Goal: Information Seeking & Learning: Learn about a topic

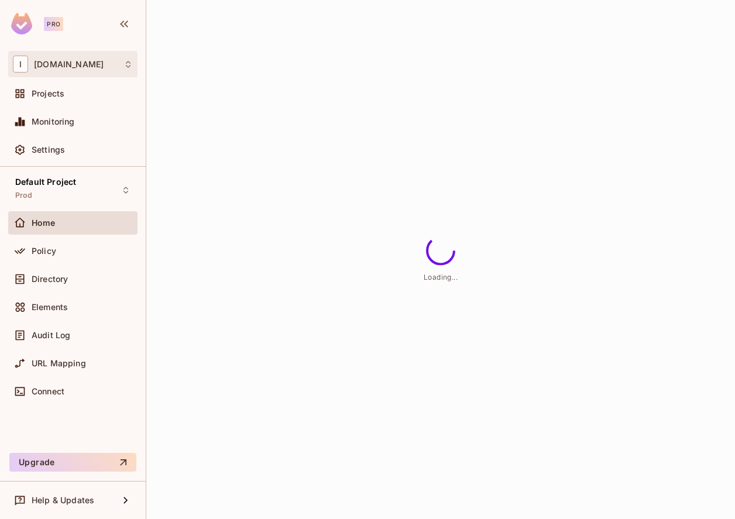
click at [107, 76] on div "I [DOMAIN_NAME]" at bounding box center [72, 64] width 129 height 26
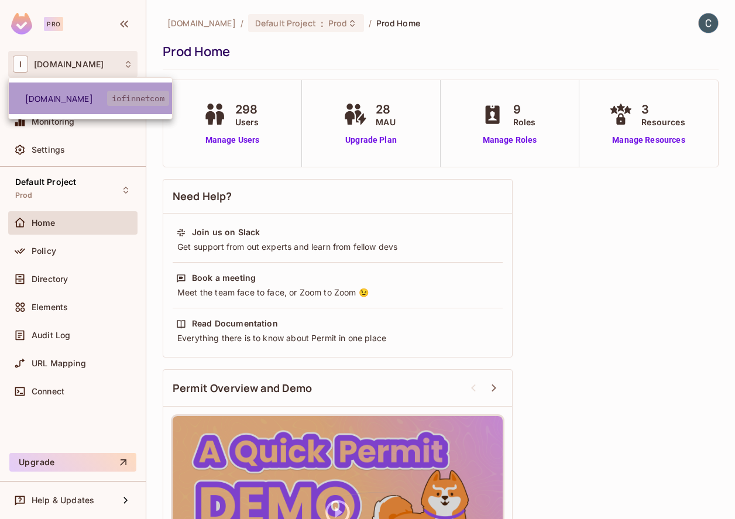
click at [101, 93] on span "[DOMAIN_NAME]" at bounding box center [66, 98] width 82 height 11
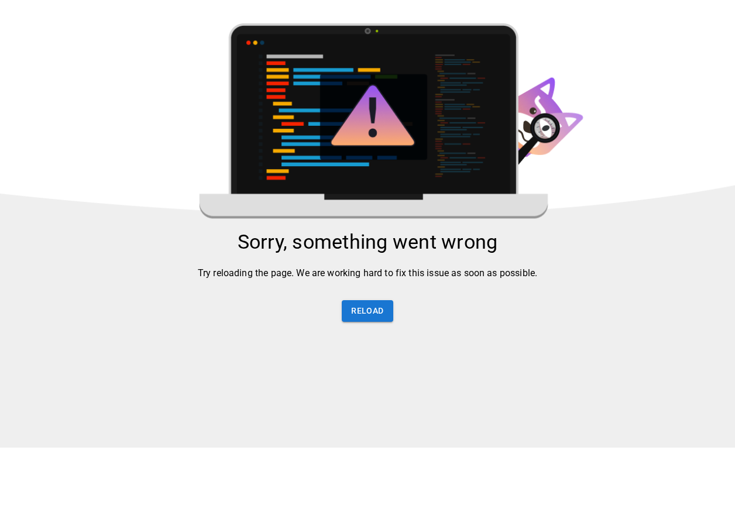
click at [83, 104] on html "Sorry, something went wrong Try reloading the page. We are working hard to fix …" at bounding box center [367, 225] width 735 height 450
click at [366, 313] on button "Reload" at bounding box center [367, 311] width 51 height 22
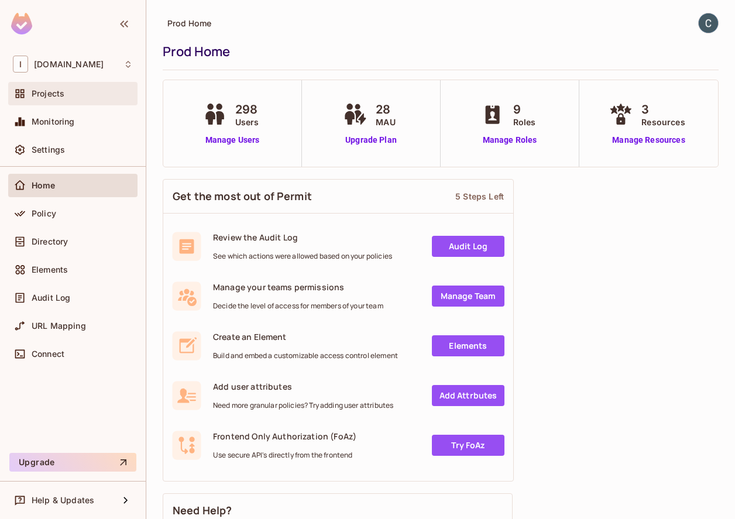
click at [77, 91] on div "Projects" at bounding box center [82, 93] width 101 height 9
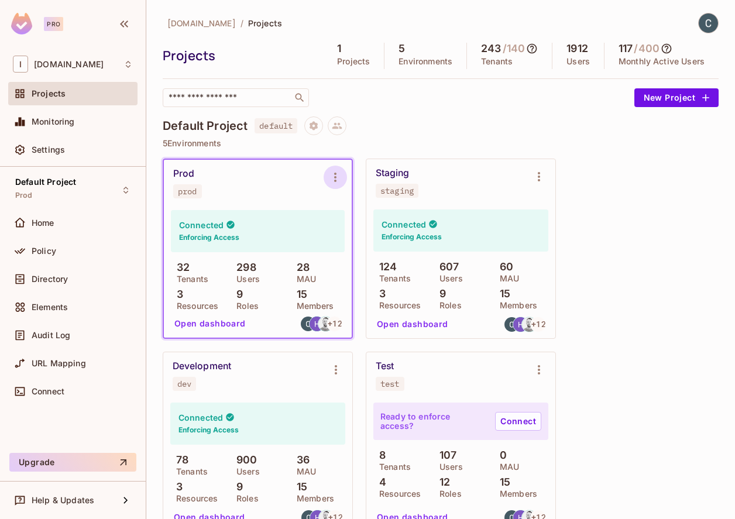
click at [330, 178] on icon "Environment settings" at bounding box center [335, 177] width 14 height 14
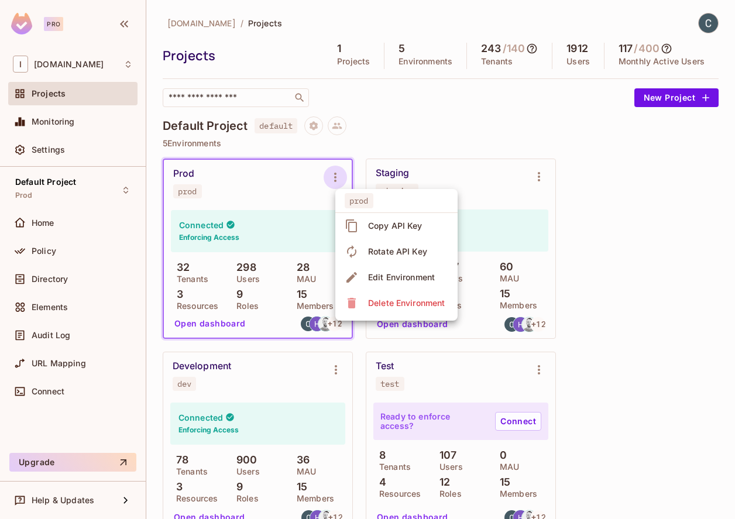
click at [266, 204] on div at bounding box center [367, 259] width 735 height 519
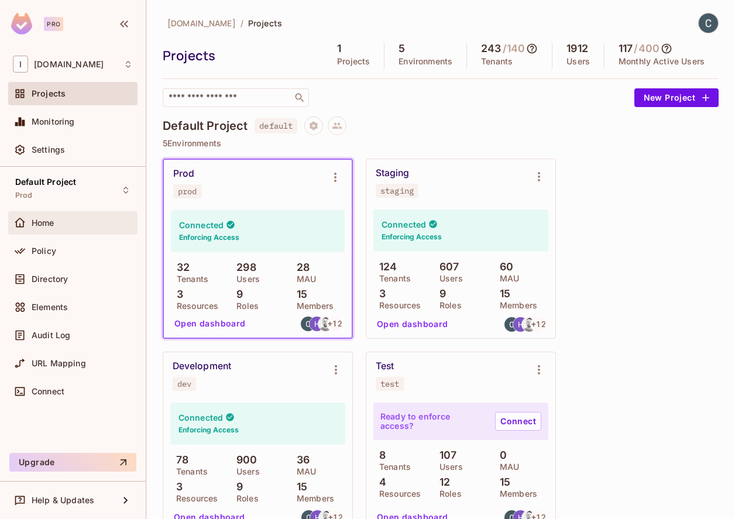
click at [51, 229] on div "Home" at bounding box center [73, 223] width 120 height 14
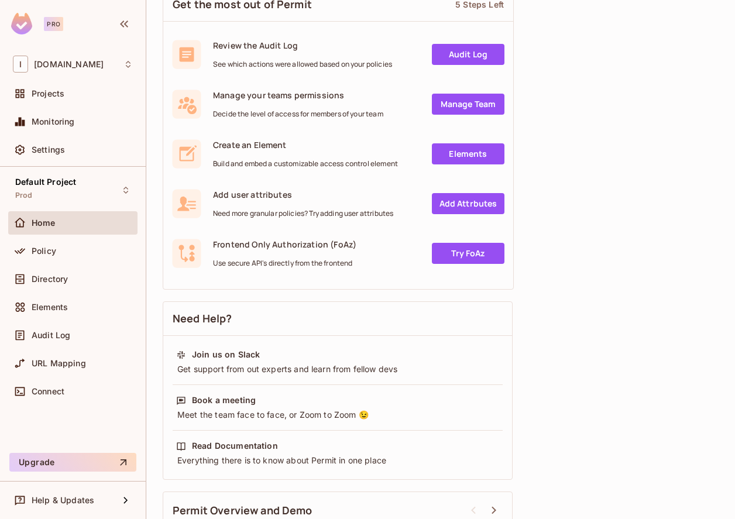
scroll to position [219, 0]
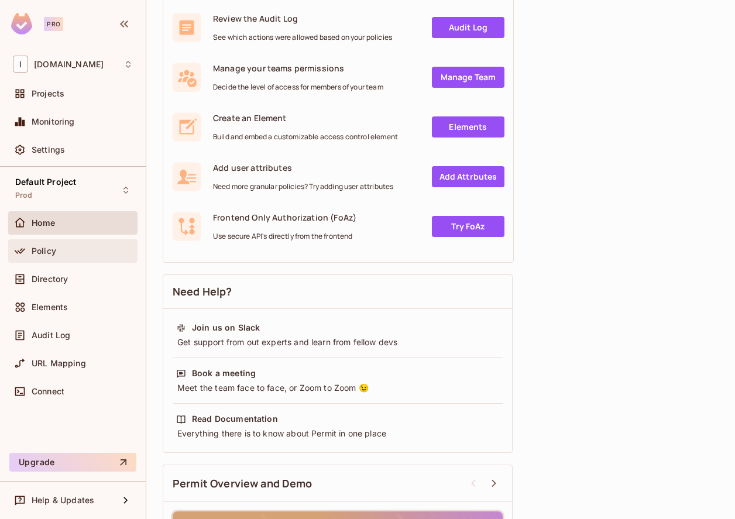
click at [70, 245] on div "Policy" at bounding box center [73, 251] width 120 height 14
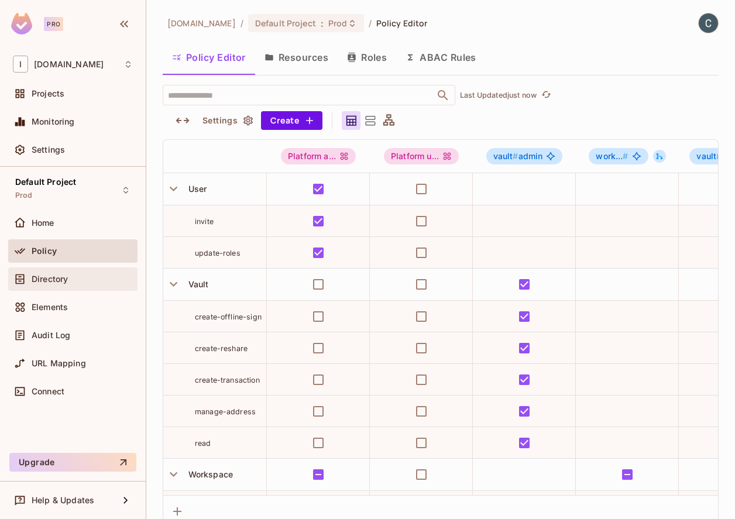
click at [66, 270] on div "Directory" at bounding box center [72, 279] width 129 height 23
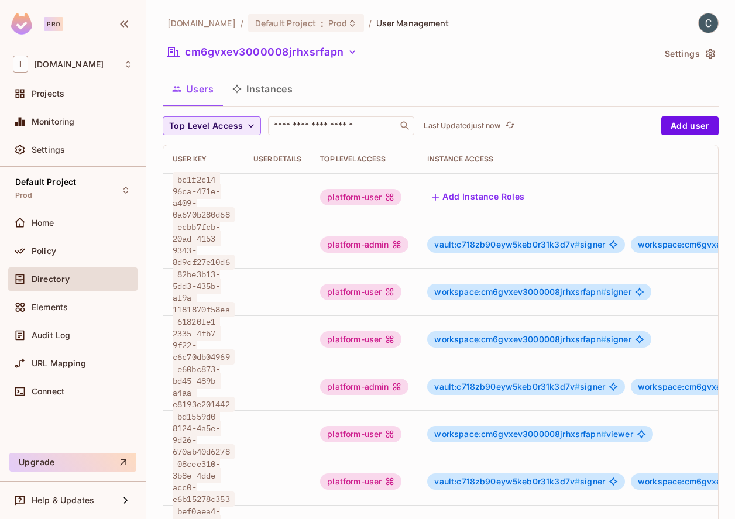
click at [244, 122] on button "Top Level Access" at bounding box center [212, 125] width 98 height 19
click at [244, 122] on div at bounding box center [367, 259] width 735 height 519
click at [290, 51] on button "cm6gvxev3000008jrhxsrfapn" at bounding box center [262, 52] width 199 height 19
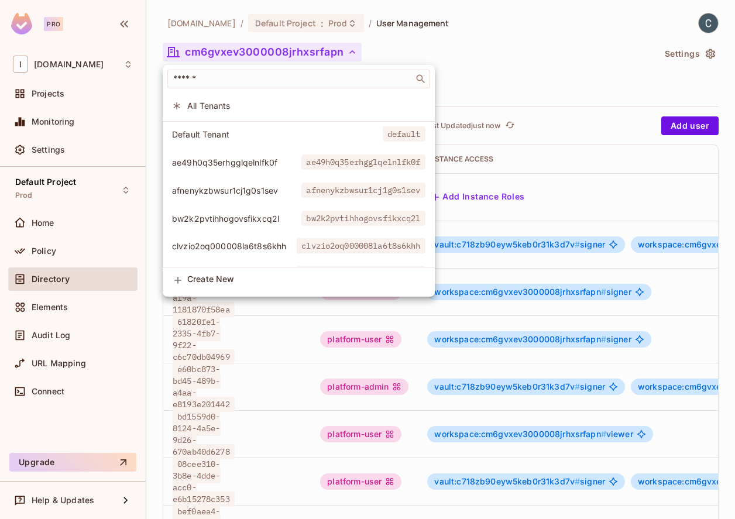
click at [272, 190] on span "afnenykzbwsur1cj1g0s1sev" at bounding box center [236, 190] width 129 height 11
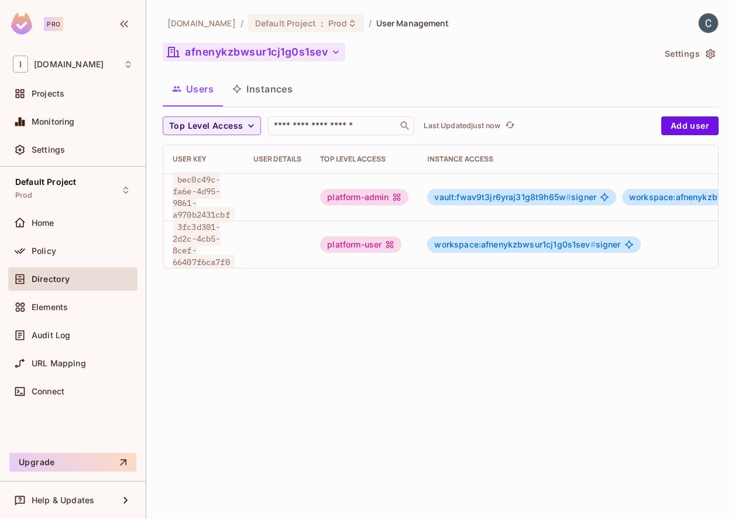
click at [259, 50] on button "afnenykzbwsur1cj1g0s1sev" at bounding box center [254, 52] width 183 height 19
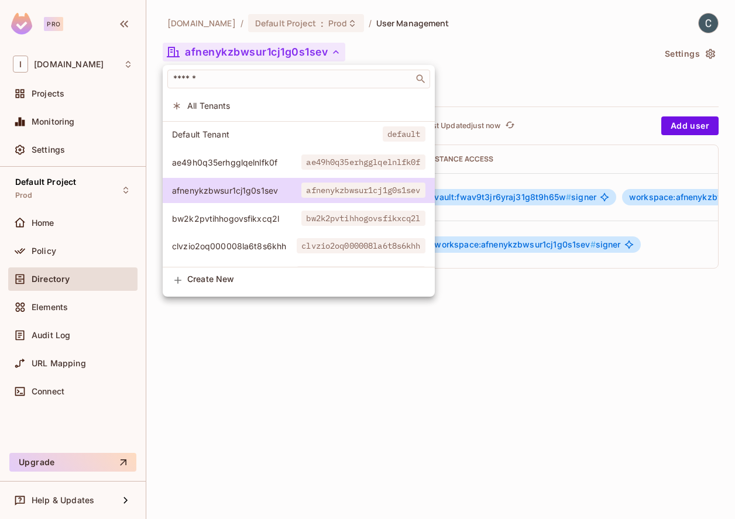
click at [248, 221] on span "bw2k2pvtihhogovsfikxcq2l" at bounding box center [236, 218] width 129 height 11
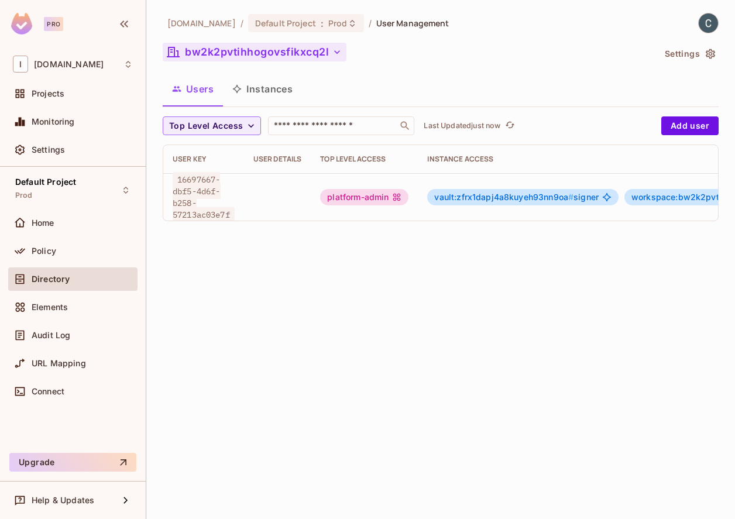
click at [277, 57] on button "bw2k2pvtihhogovsfikxcq2l" at bounding box center [255, 52] width 184 height 19
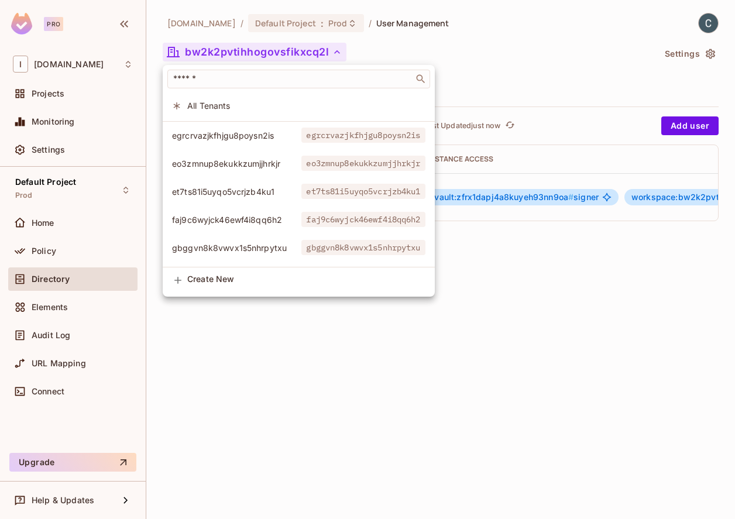
scroll to position [275, 0]
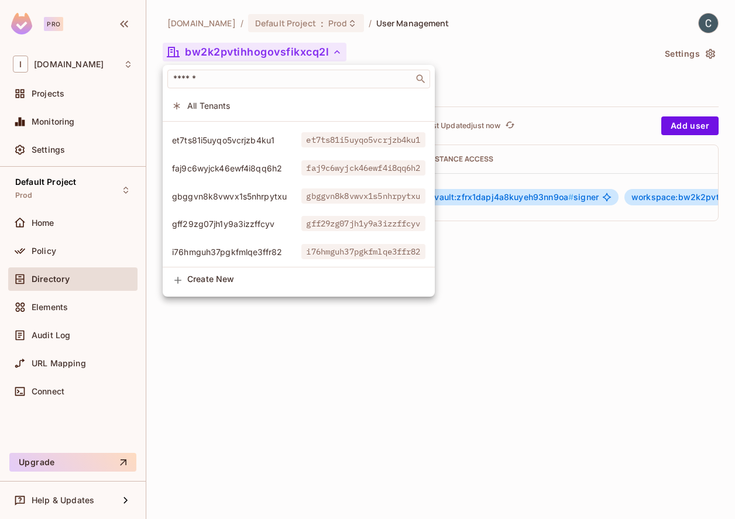
click at [246, 194] on span "gbggvn8k8vwvx1s5nhrpytxu" at bounding box center [236, 196] width 129 height 11
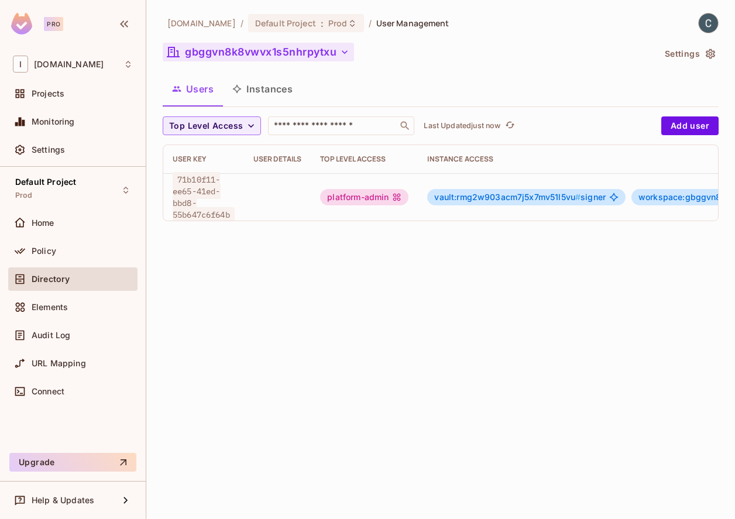
click at [299, 56] on button "gbggvn8k8vwvx1s5nhrpytxu" at bounding box center [258, 52] width 191 height 19
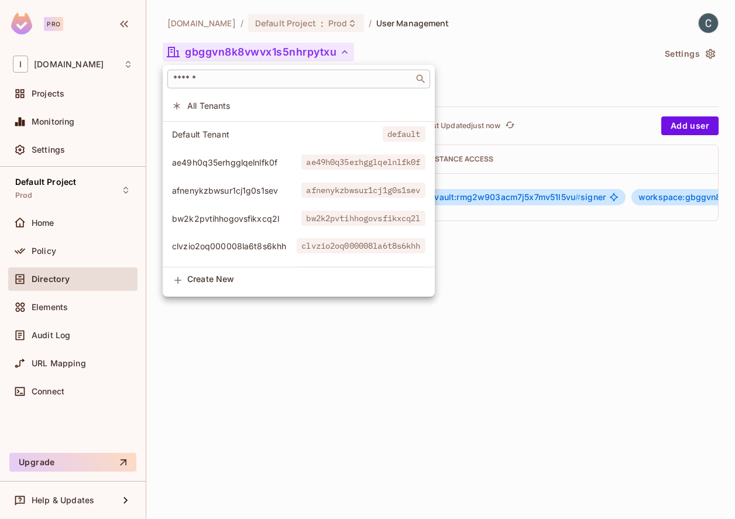
click at [282, 81] on input "text" at bounding box center [290, 79] width 239 height 12
paste input "**********"
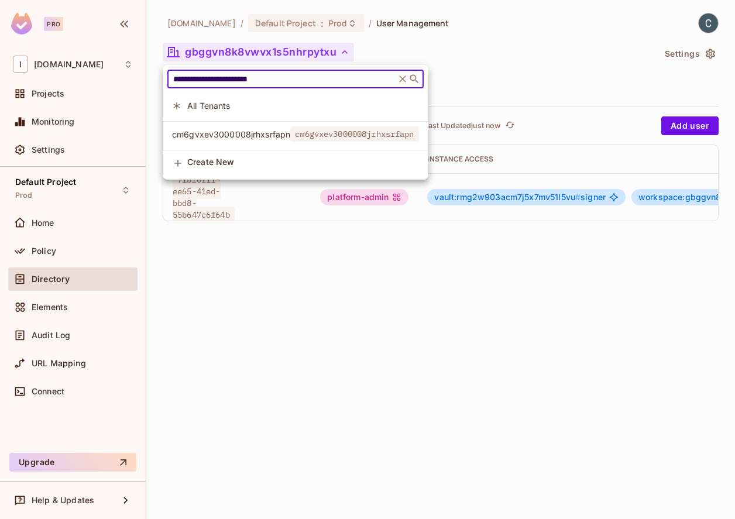
type input "**********"
click at [272, 132] on span "cm6gvxev3000008jrhxsrfapn" at bounding box center [231, 134] width 118 height 11
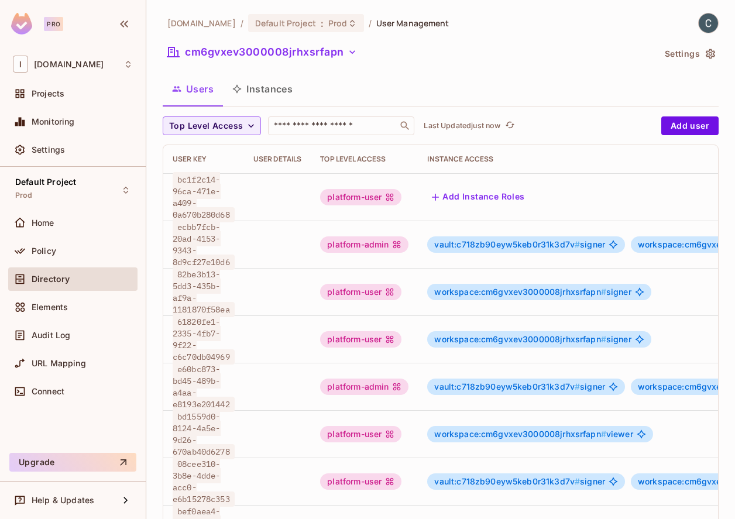
scroll to position [2, 0]
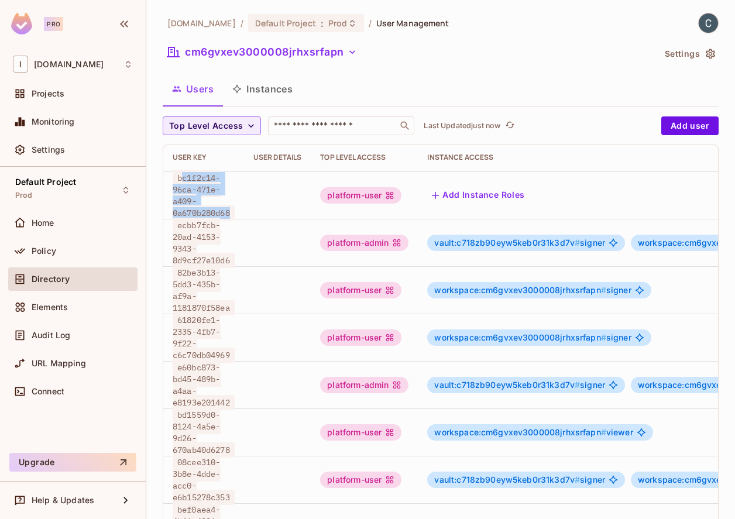
drag, startPoint x: 181, startPoint y: 176, endPoint x: 236, endPoint y: 214, distance: 67.4
click at [235, 214] on span "bc1f2c14-96ca-471e-a409-0a670b280d68" at bounding box center [204, 195] width 62 height 50
click at [544, 75] on div "Users Instances" at bounding box center [441, 88] width 556 height 29
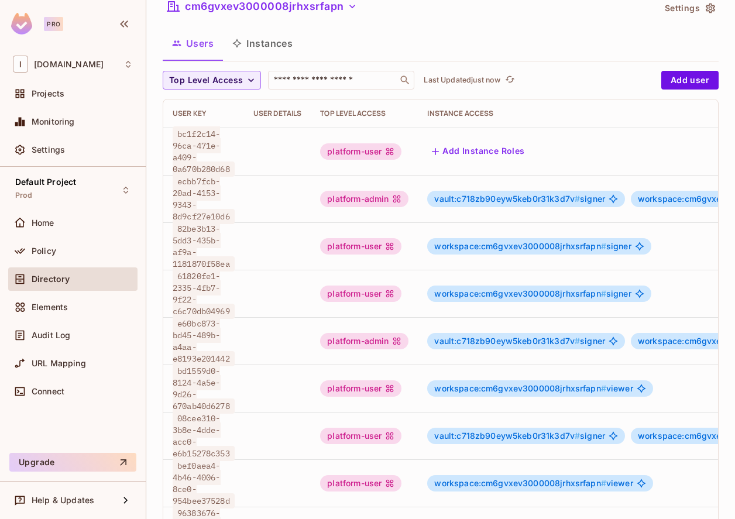
scroll to position [0, 0]
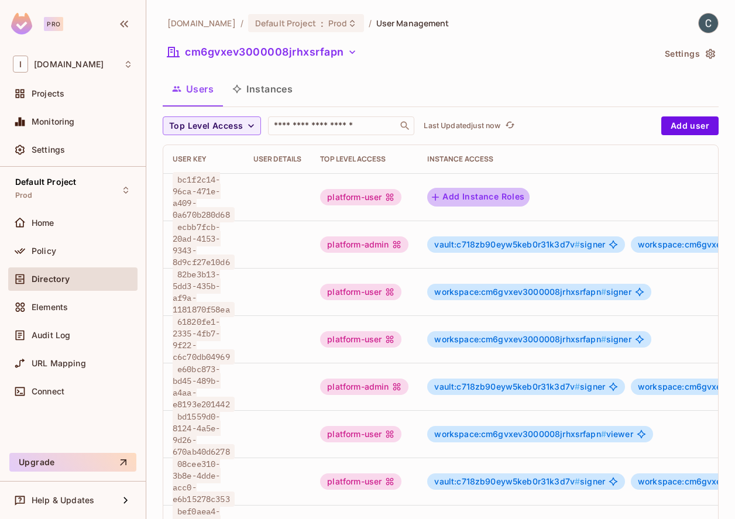
click at [477, 200] on button "Add Instance Roles" at bounding box center [478, 197] width 102 height 19
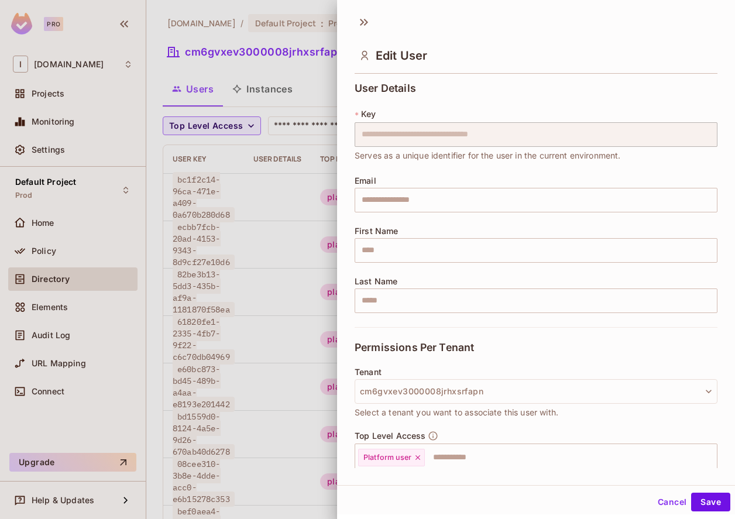
scroll to position [104, 0]
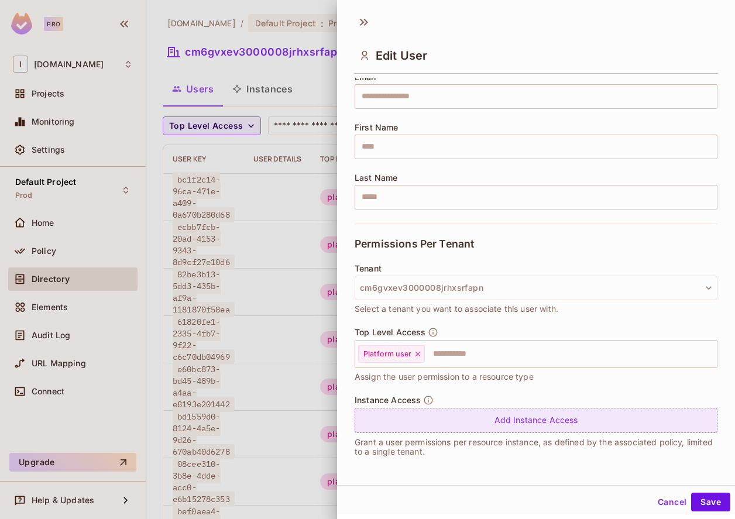
click at [510, 423] on div "Add Instance Access" at bounding box center [536, 420] width 363 height 25
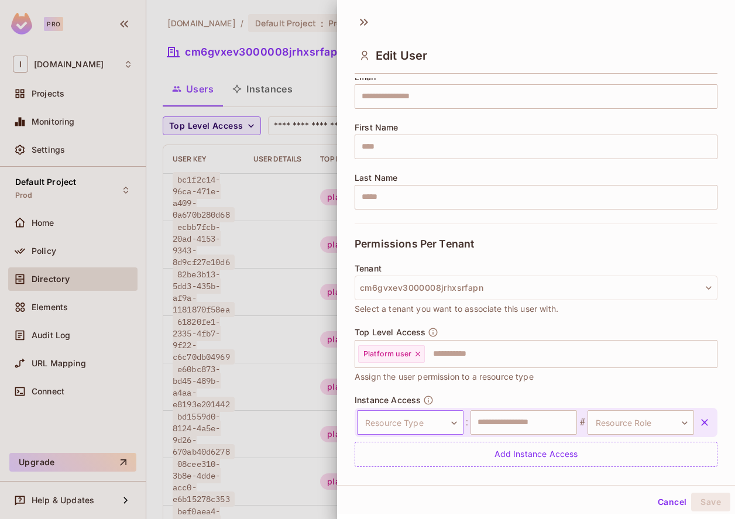
click at [385, 410] on body "Pro I [DOMAIN_NAME] Projects Monitoring Settings Default Project Prod Home Poli…" at bounding box center [367, 259] width 735 height 519
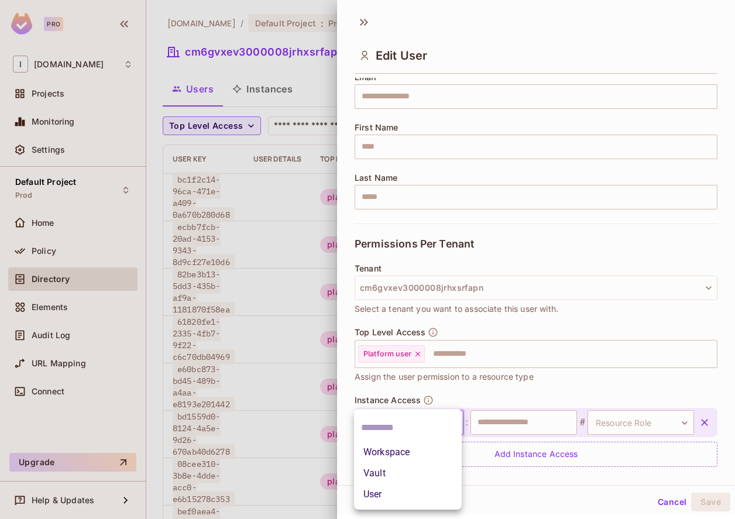
click at [383, 444] on li "Workspace" at bounding box center [408, 452] width 108 height 21
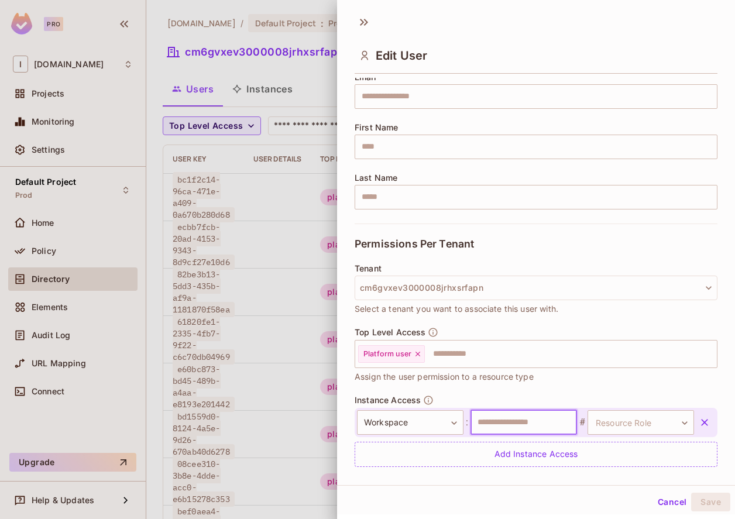
click at [539, 414] on input "text" at bounding box center [524, 422] width 107 height 25
paste input "**********"
type input "**********"
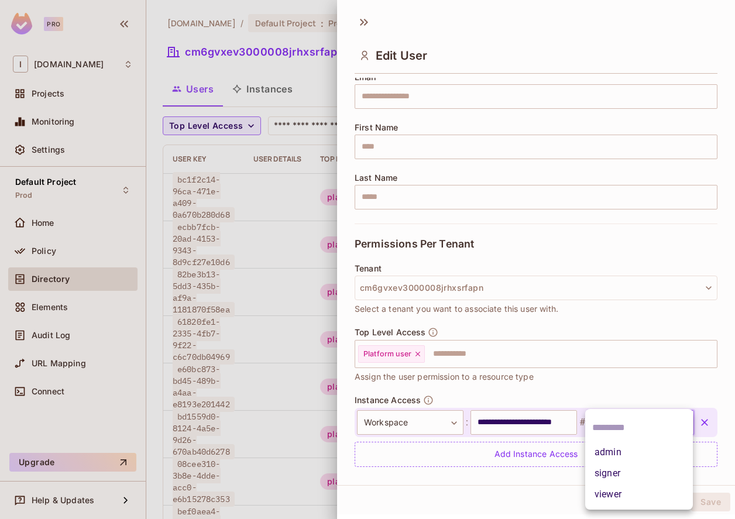
click at [616, 424] on body "Pro I [DOMAIN_NAME] Projects Monitoring Settings Default Project Prod Home Poli…" at bounding box center [367, 259] width 735 height 519
click at [620, 491] on li "viewer" at bounding box center [639, 494] width 108 height 21
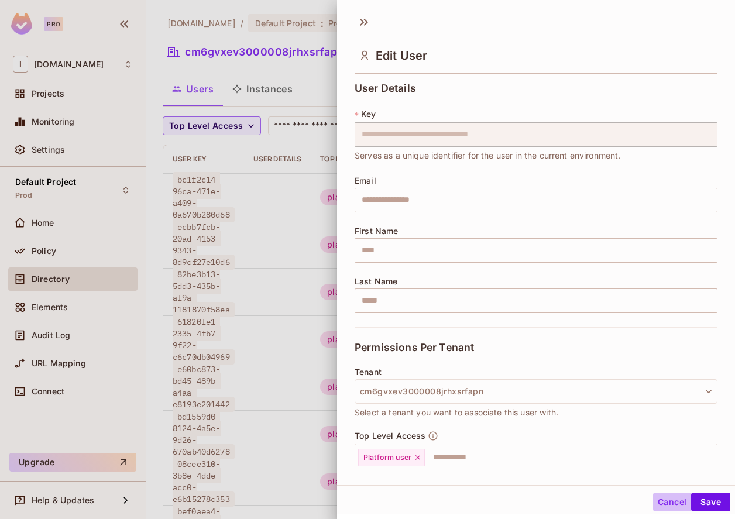
click at [666, 502] on button "Cancel" at bounding box center [672, 502] width 38 height 19
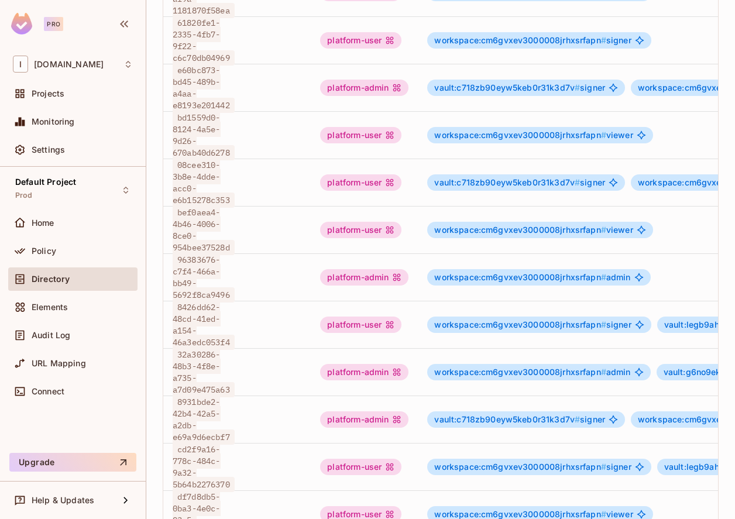
scroll to position [395, 0]
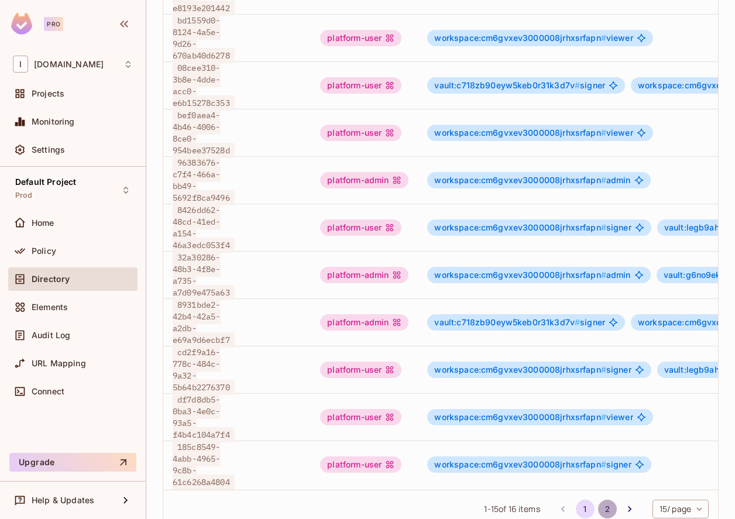
click at [602, 500] on button "2" at bounding box center [607, 509] width 19 height 19
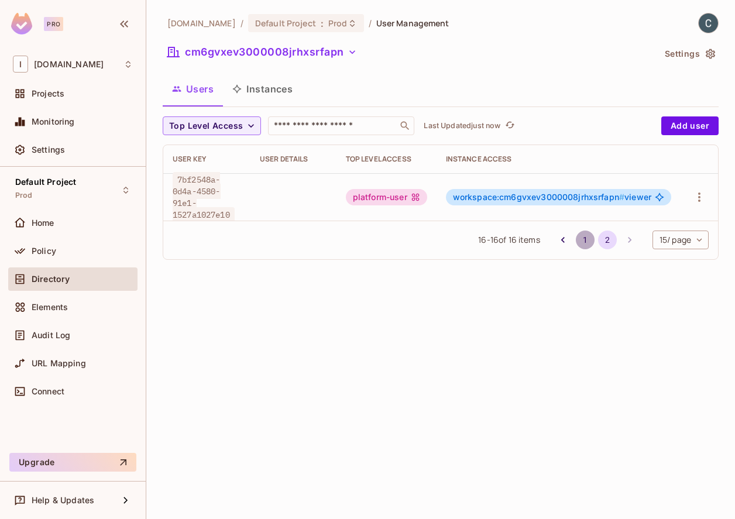
click at [582, 236] on button "1" at bounding box center [585, 240] width 19 height 19
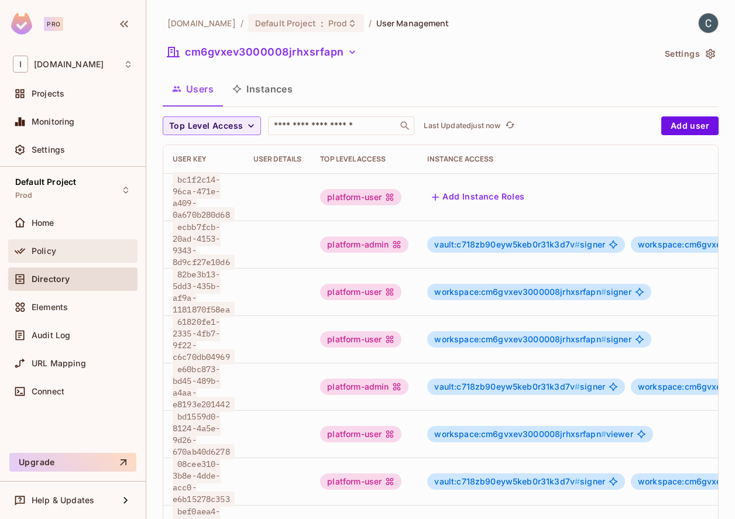
click at [60, 245] on div "Policy" at bounding box center [73, 251] width 120 height 14
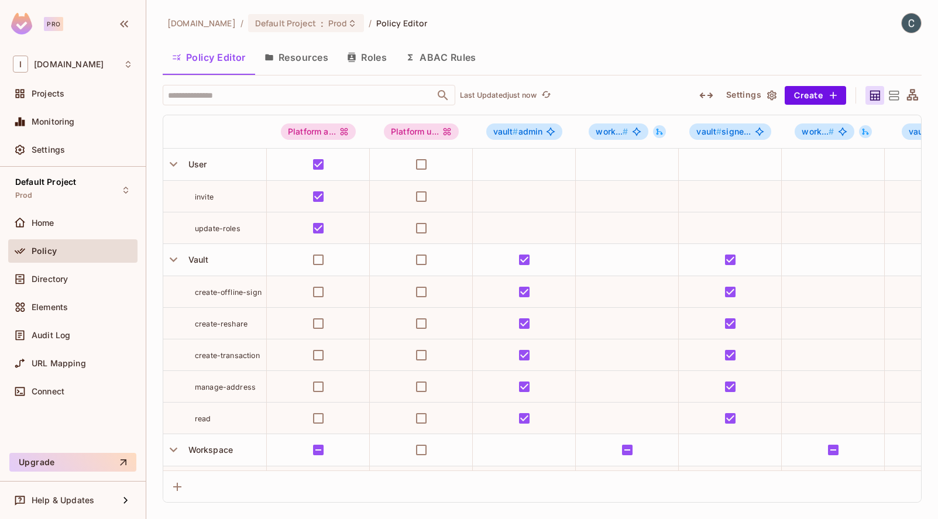
click at [735, 88] on div "[DOMAIN_NAME] / Default Project : Prod / Policy Editor Policy Editor Resources …" at bounding box center [542, 259] width 792 height 519
click at [735, 99] on icon at bounding box center [894, 95] width 15 height 15
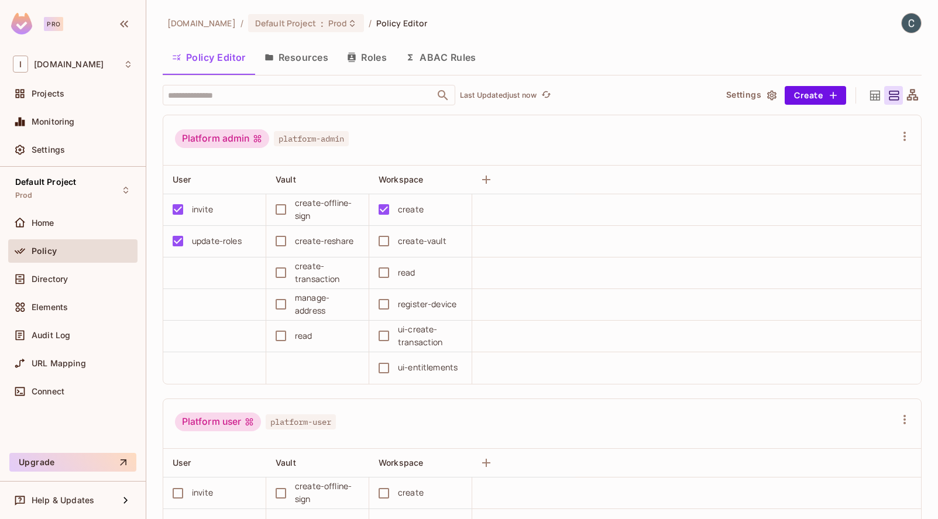
click at [735, 95] on icon at bounding box center [913, 95] width 15 height 15
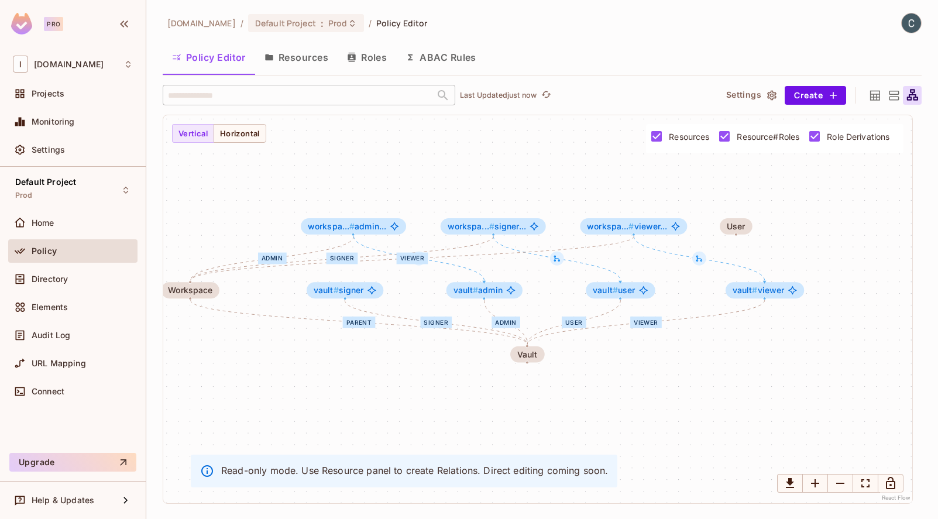
drag, startPoint x: 821, startPoint y: 162, endPoint x: 749, endPoint y: 151, distance: 72.8
click at [735, 151] on div "admin signer viewer parent signer admin user viewer Workspace workspa... # admi…" at bounding box center [537, 309] width 749 height 388
click at [235, 131] on button "Horizontal" at bounding box center [240, 133] width 53 height 19
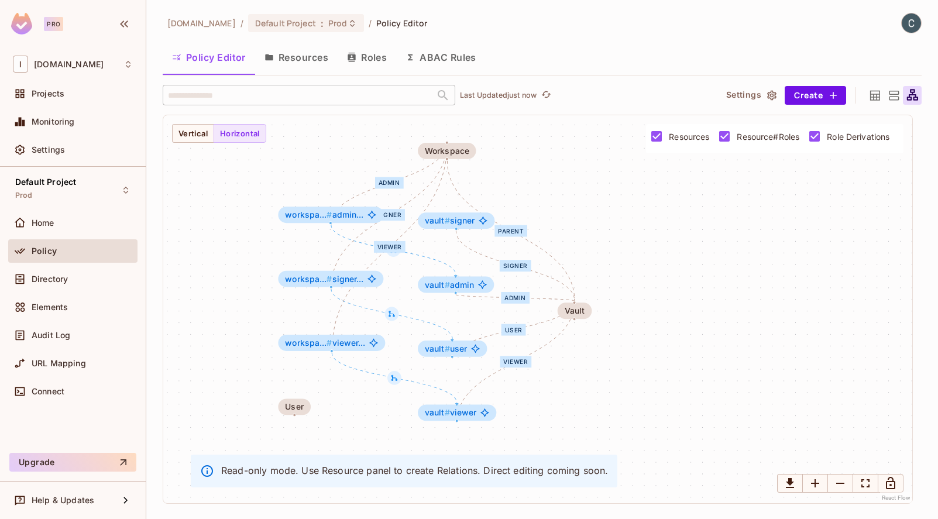
drag, startPoint x: 355, startPoint y: 246, endPoint x: 472, endPoint y: 170, distance: 139.8
click at [472, 170] on div "admin signer viewer parent signer admin user viewer Workspace workspa... # admi…" at bounding box center [537, 309] width 749 height 388
click at [195, 124] on button "Vertical" at bounding box center [193, 133] width 42 height 19
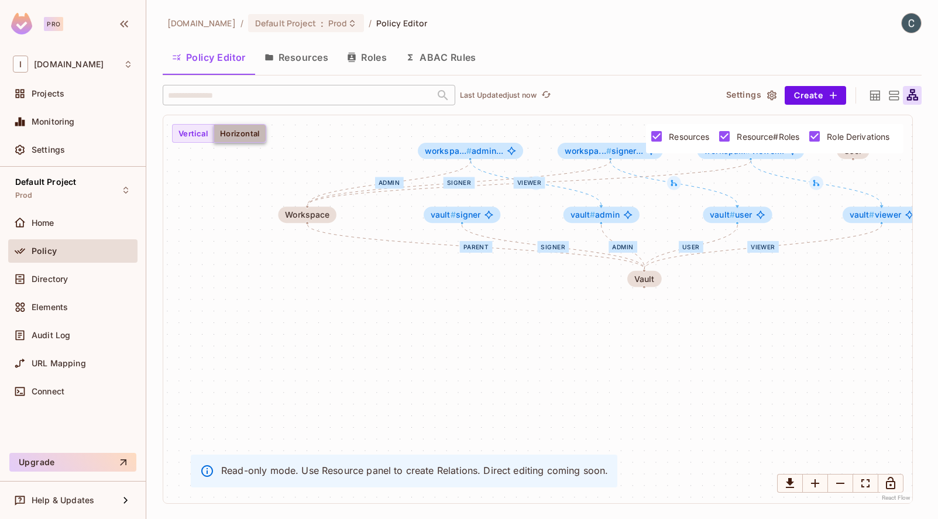
click at [253, 141] on button "Horizontal" at bounding box center [240, 133] width 53 height 19
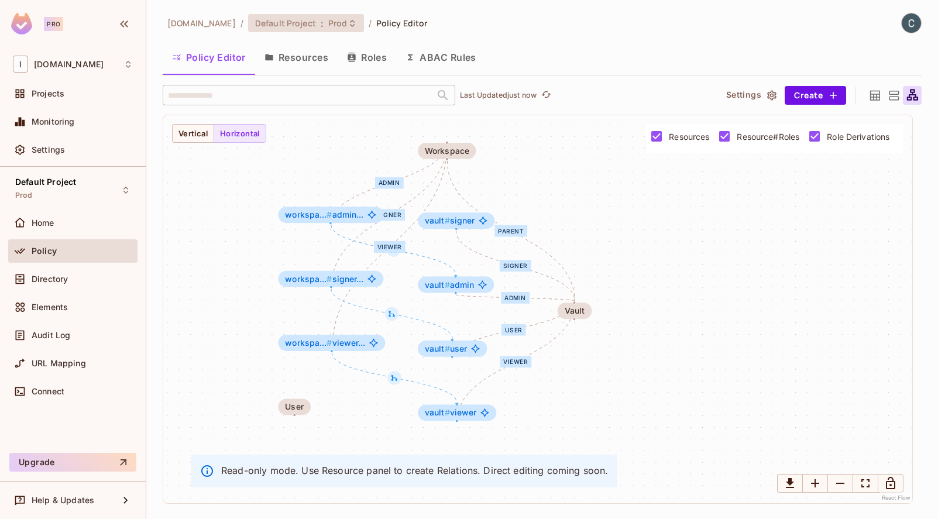
click at [328, 22] on span "Prod" at bounding box center [337, 23] width 19 height 11
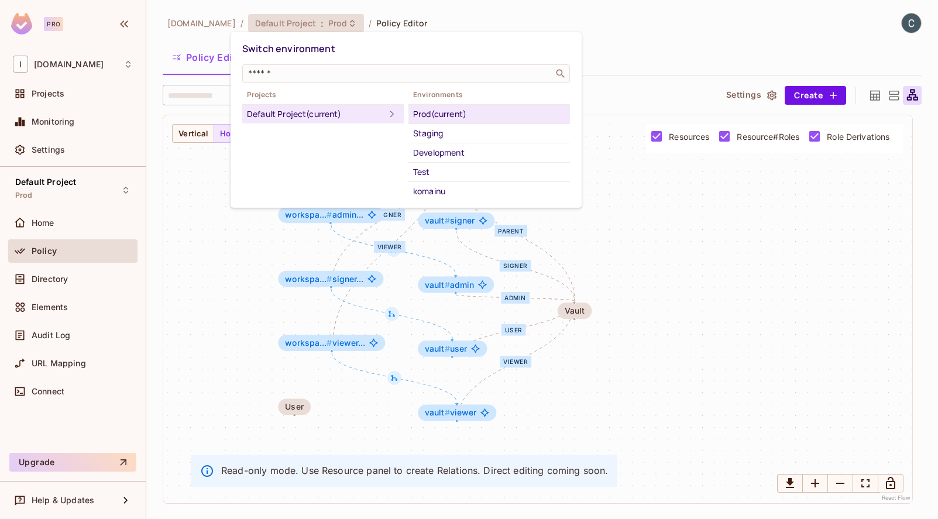
click at [616, 52] on div at bounding box center [469, 259] width 938 height 519
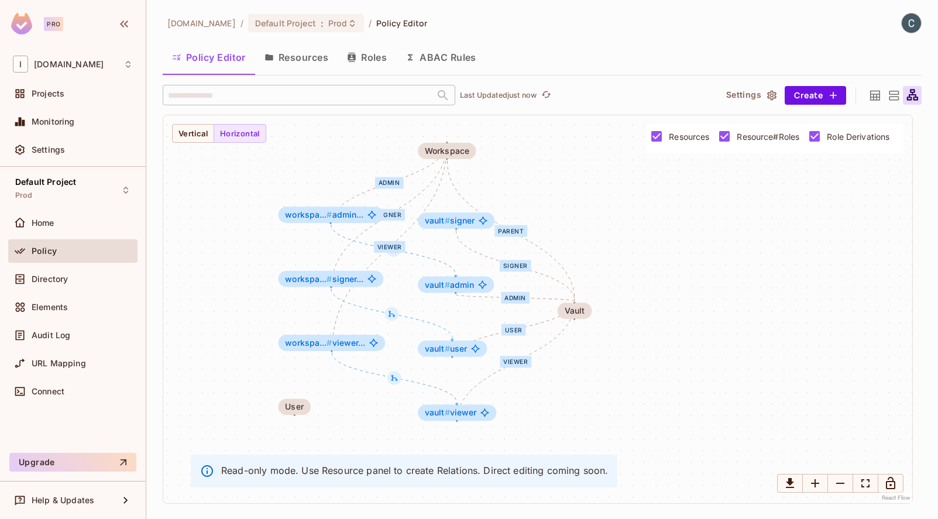
click at [277, 47] on button "Resources" at bounding box center [296, 57] width 83 height 29
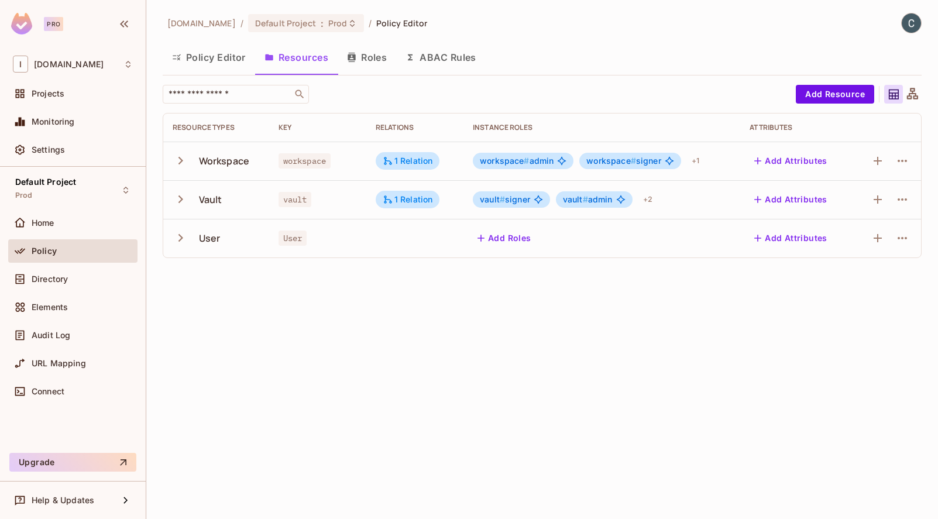
click at [223, 64] on button "Policy Editor" at bounding box center [209, 57] width 92 height 29
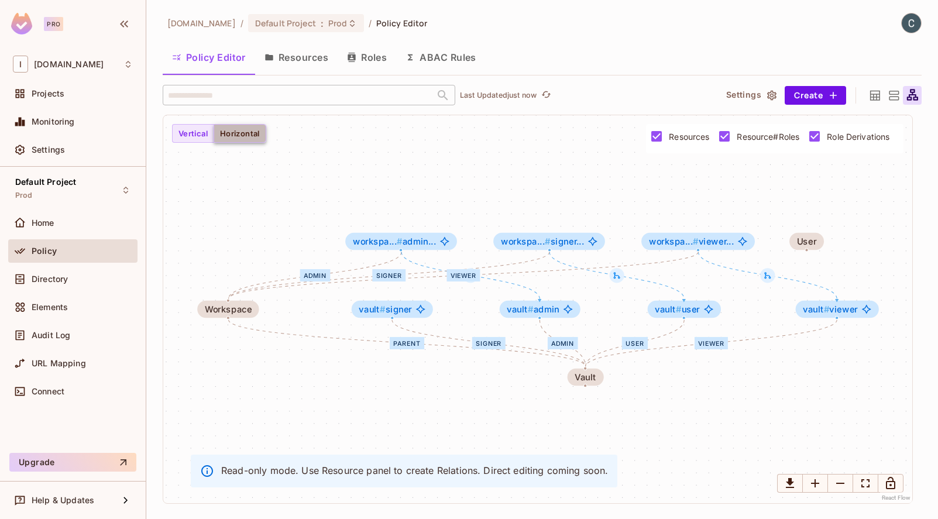
click at [249, 131] on button "Horizontal" at bounding box center [240, 133] width 53 height 19
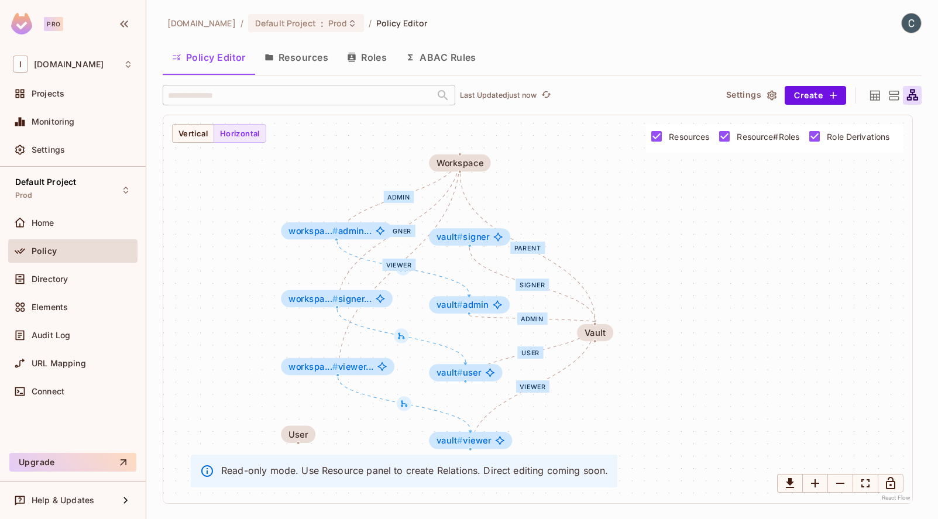
drag, startPoint x: 319, startPoint y: 213, endPoint x: 397, endPoint y: 131, distance: 113.4
click at [397, 131] on div "admin signer viewer parent signer admin user viewer Workspace workspa... # admi…" at bounding box center [537, 309] width 749 height 388
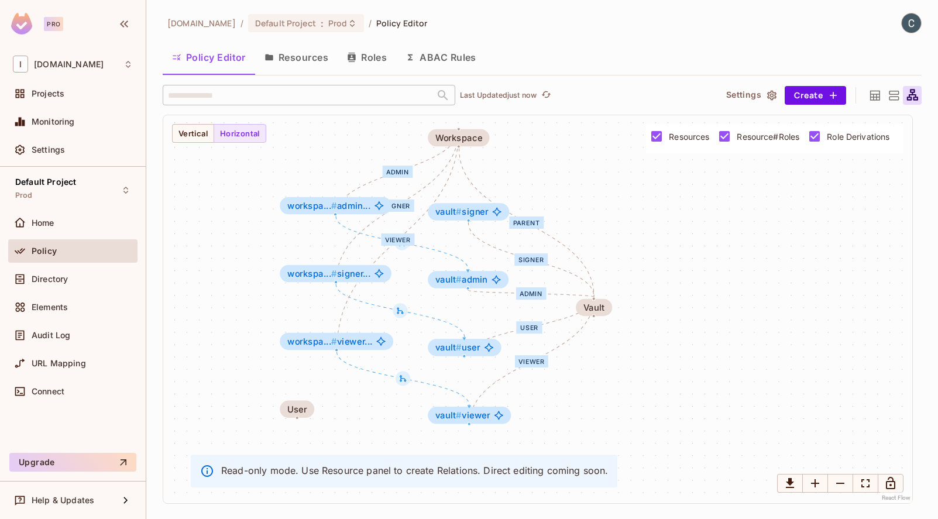
drag, startPoint x: 599, startPoint y: 276, endPoint x: 604, endPoint y: 255, distance: 21.6
click at [604, 255] on div "admin signer viewer parent signer admin user viewer Workspace workspa... # admi…" at bounding box center [537, 309] width 749 height 388
click at [191, 131] on button "Vertical" at bounding box center [193, 133] width 42 height 19
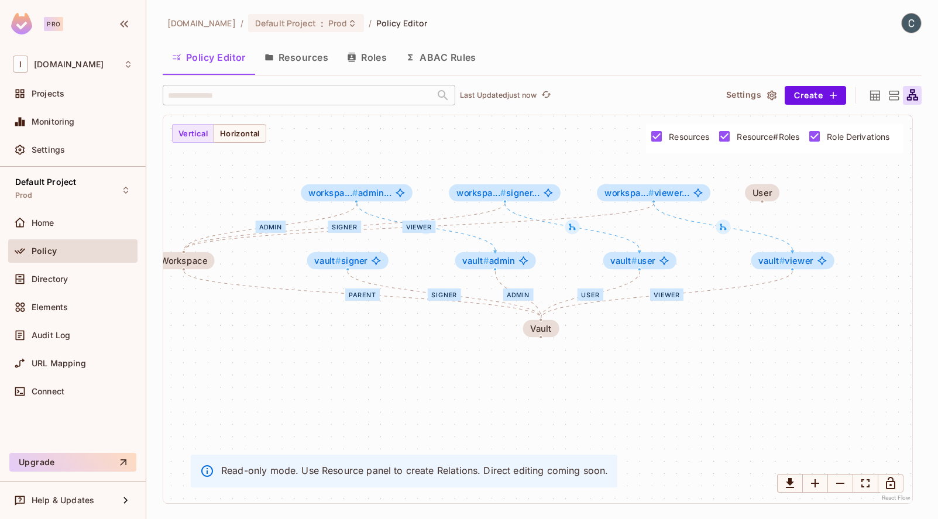
drag, startPoint x: 337, startPoint y: 217, endPoint x: 217, endPoint y: 270, distance: 131.5
click at [209, 271] on div "admin signer viewer parent signer admin user viewer Workspace workspa... # admi…" at bounding box center [537, 309] width 749 height 388
drag, startPoint x: 325, startPoint y: 290, endPoint x: 348, endPoint y: 298, distance: 24.3
click at [348, 298] on div "admin signer viewer parent signer admin user viewer Workspace workspa... # admi…" at bounding box center [547, 388] width 790 height 409
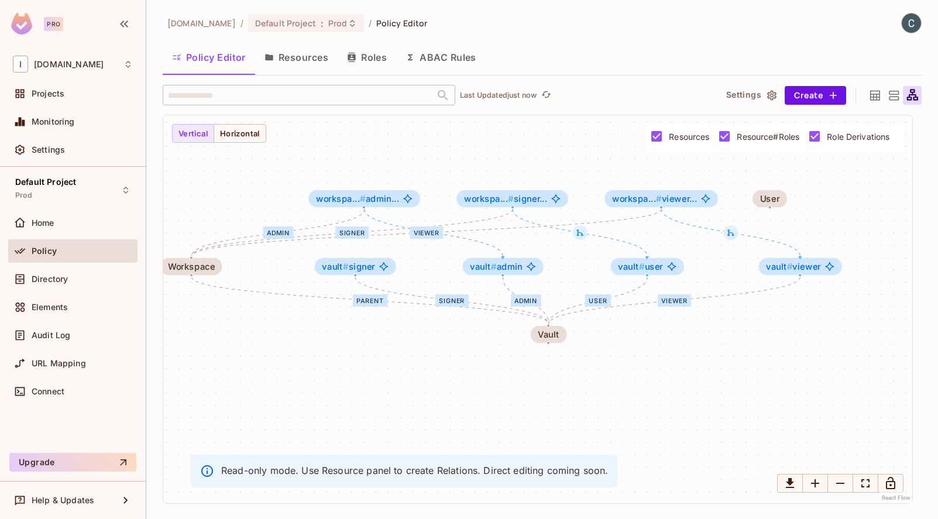
drag, startPoint x: 342, startPoint y: 315, endPoint x: 350, endPoint y: 321, distance: 10.1
click at [350, 321] on div "admin signer viewer parent signer admin user viewer Workspace workspa... # admi…" at bounding box center [537, 309] width 749 height 388
click at [71, 324] on div "Audit Log" at bounding box center [72, 335] width 129 height 23
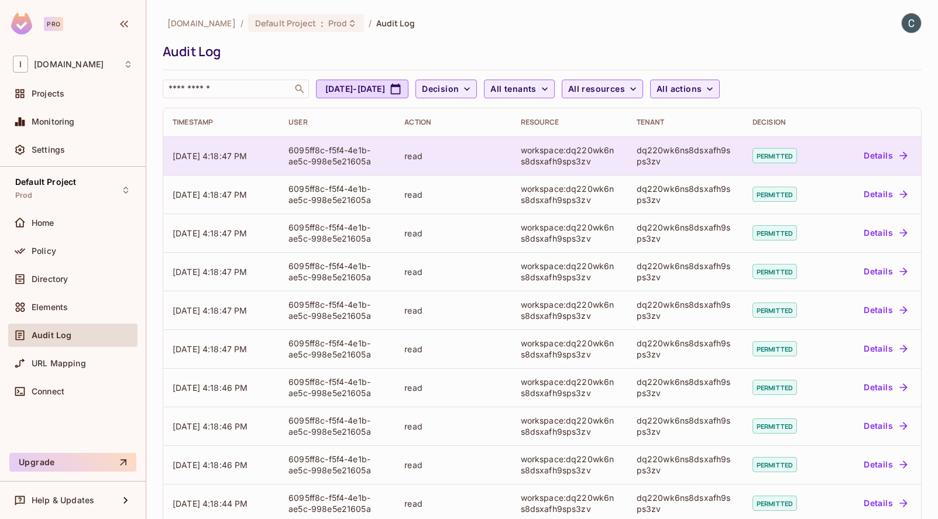
click at [520, 168] on td "workspace:dq220wk6ns8dsxafh9sps3zv" at bounding box center [570, 155] width 116 height 39
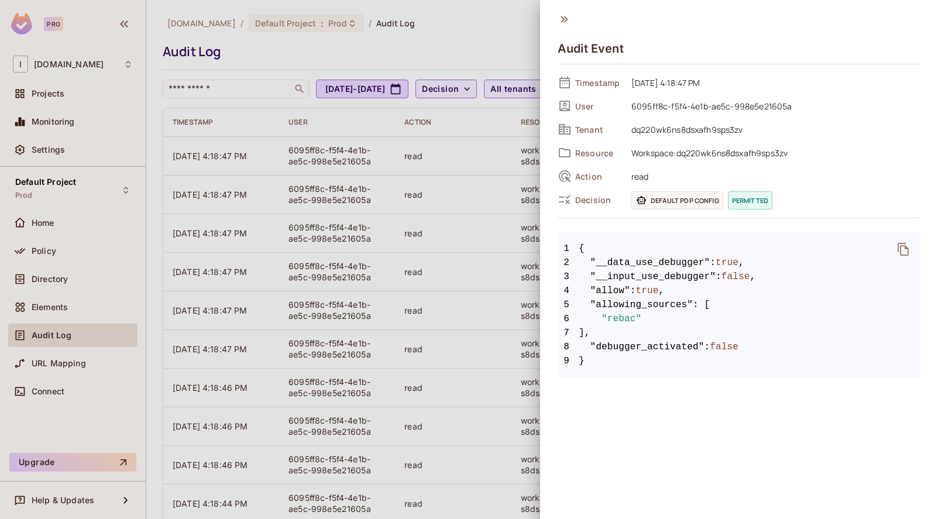
click at [479, 244] on div at bounding box center [469, 259] width 938 height 519
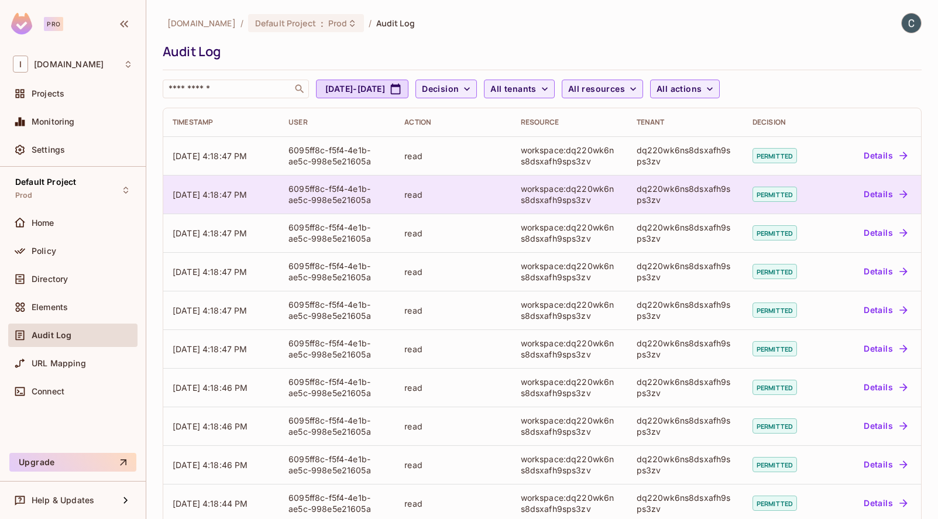
click at [533, 197] on div "workspace:dq220wk6ns8dsxafh9sps3zv" at bounding box center [569, 194] width 97 height 22
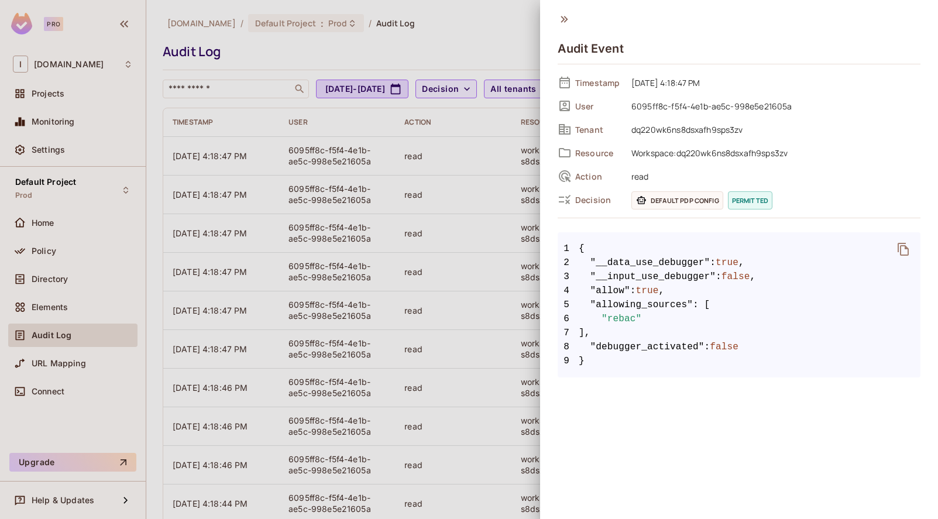
click at [490, 281] on div at bounding box center [469, 259] width 938 height 519
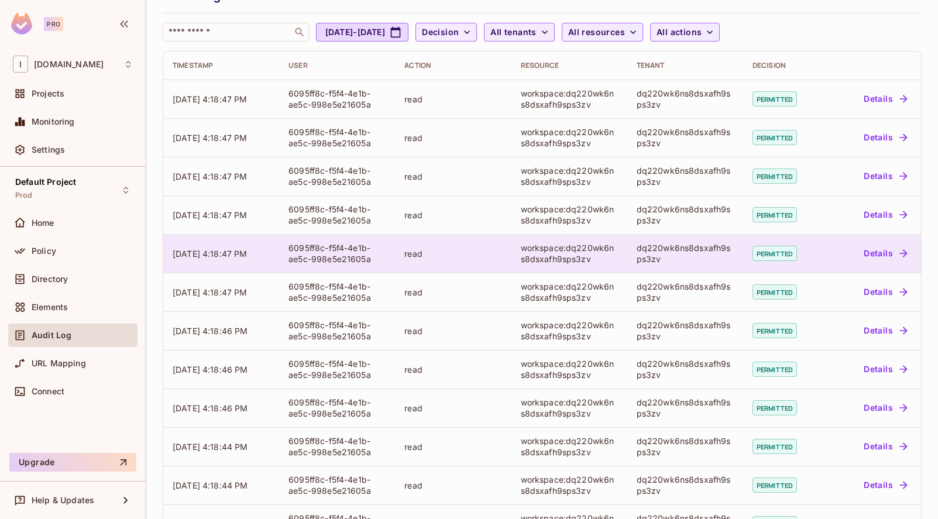
scroll to position [217, 0]
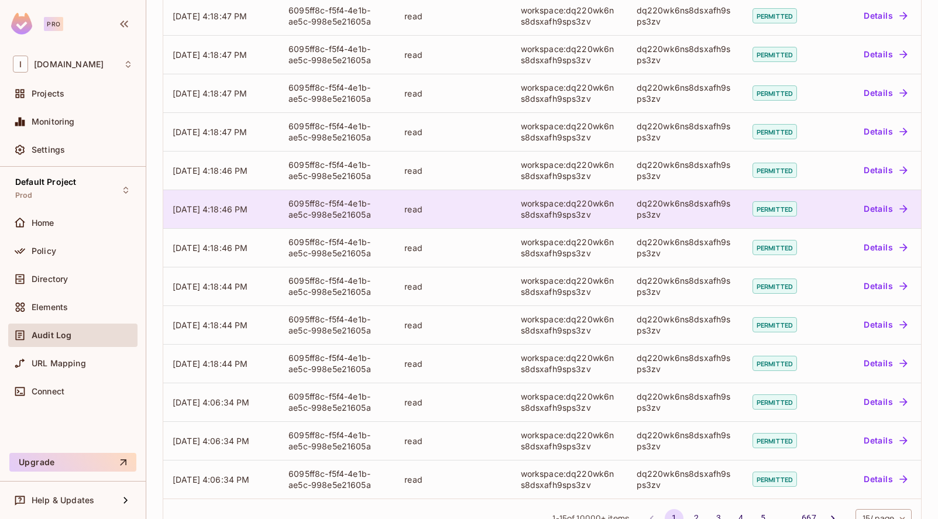
click at [537, 210] on div "workspace:dq220wk6ns8dsxafh9sps3zv" at bounding box center [569, 209] width 97 height 22
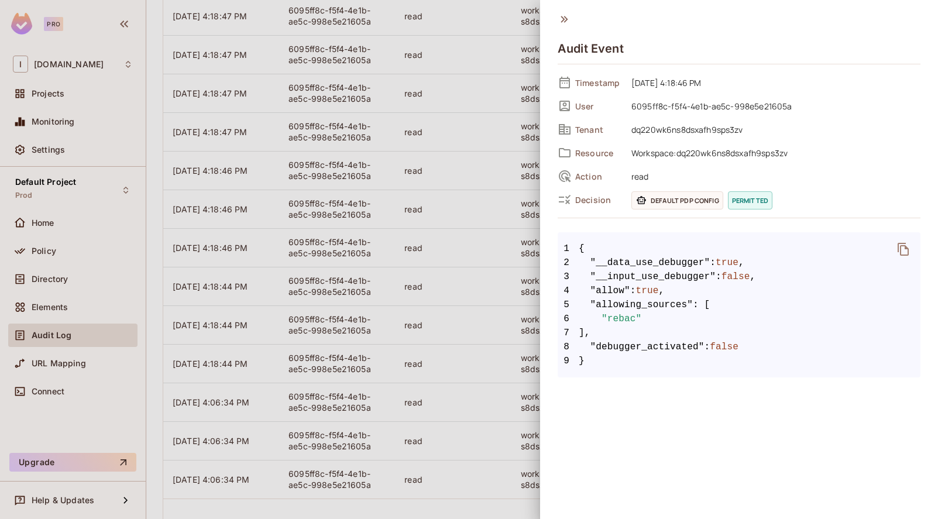
click at [366, 310] on div at bounding box center [469, 259] width 938 height 519
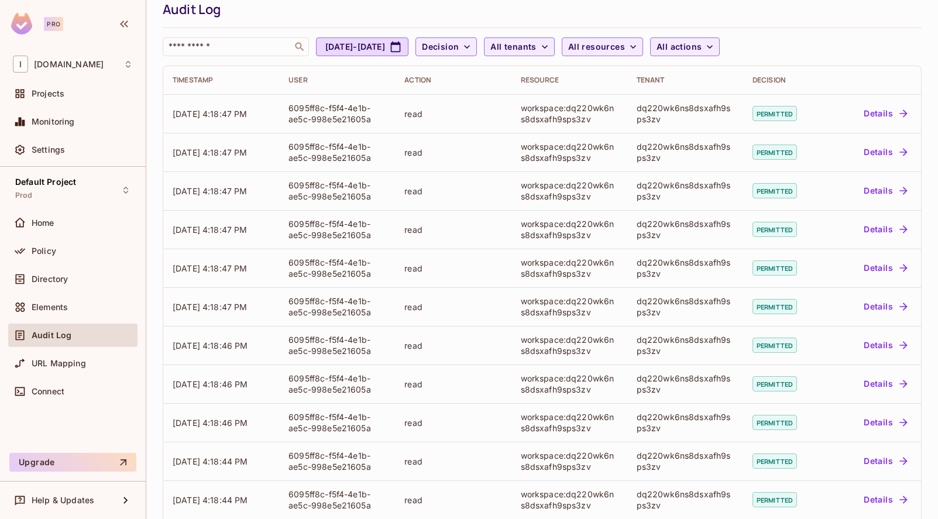
scroll to position [0, 0]
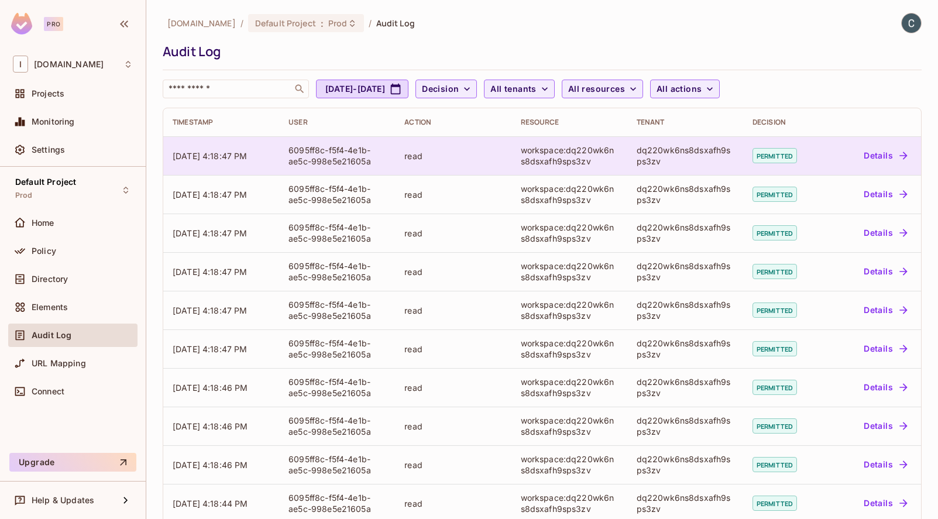
click at [429, 156] on div "read" at bounding box center [452, 155] width 97 height 11
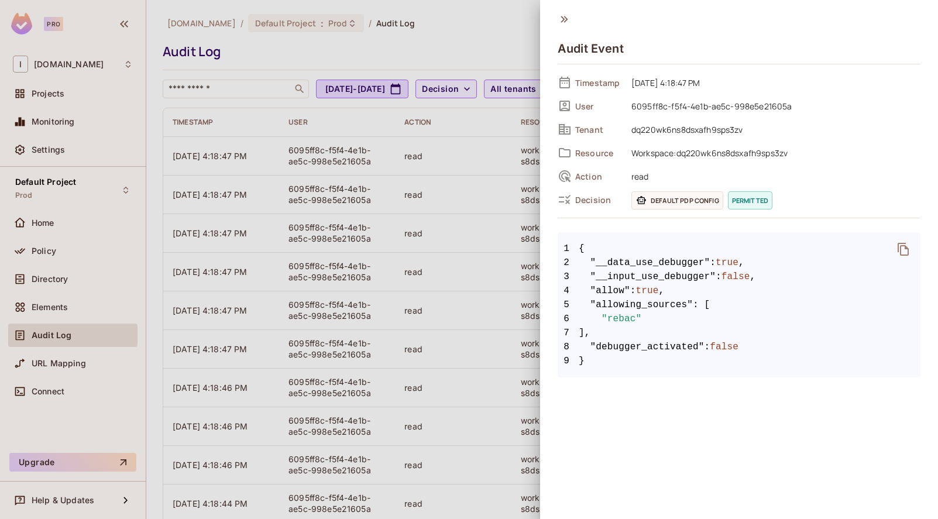
click at [415, 197] on div at bounding box center [469, 259] width 938 height 519
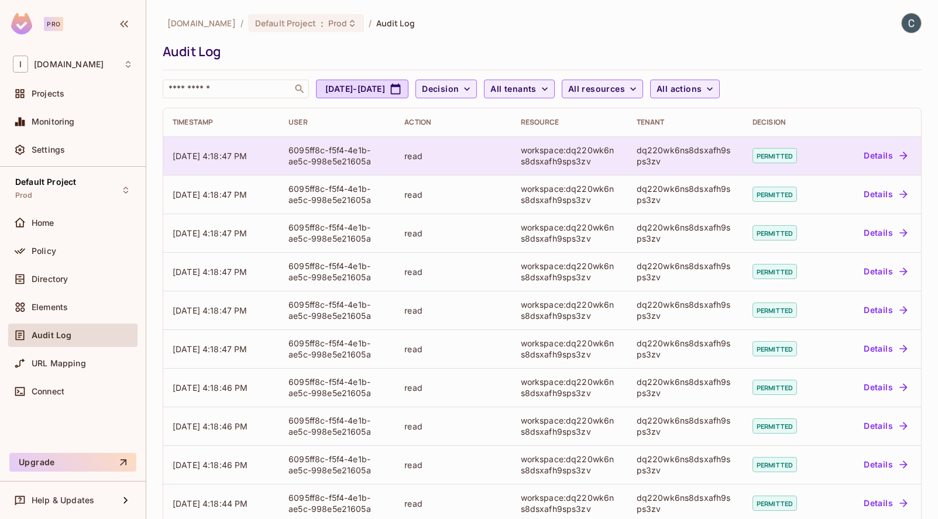
click at [495, 159] on div "read" at bounding box center [452, 155] width 97 height 11
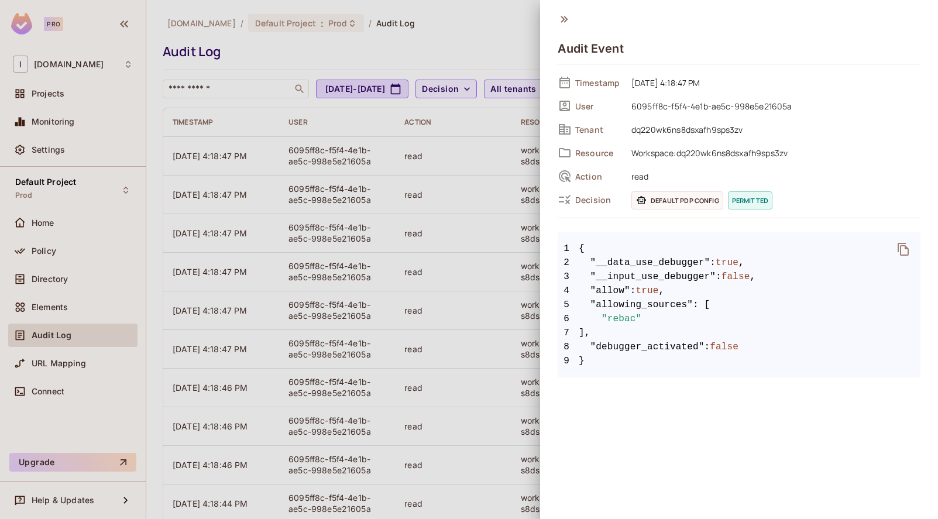
click at [424, 233] on div at bounding box center [469, 259] width 938 height 519
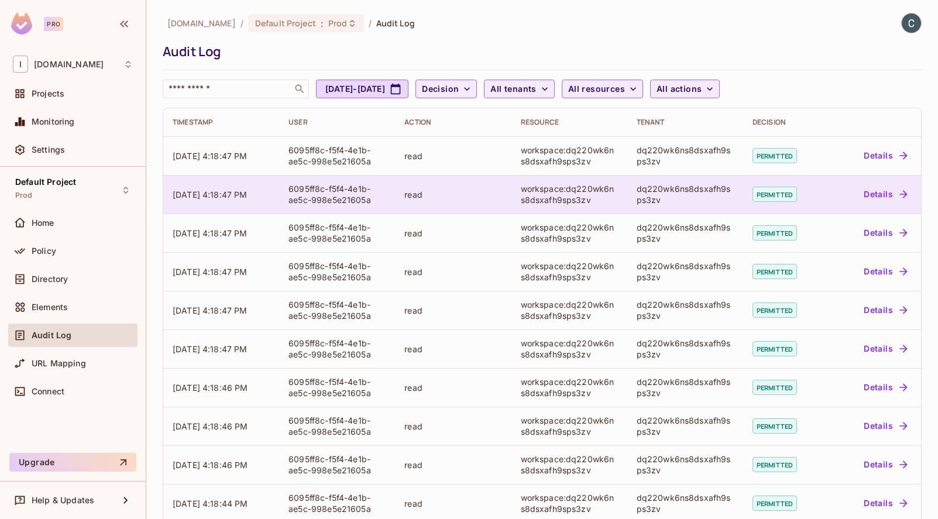
click at [458, 194] on div "read" at bounding box center [452, 194] width 97 height 11
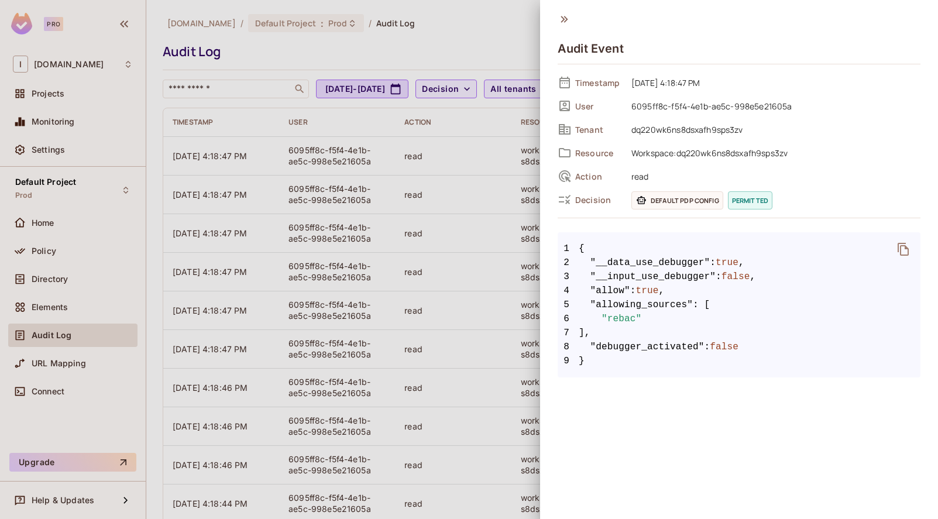
click at [457, 194] on div at bounding box center [469, 259] width 938 height 519
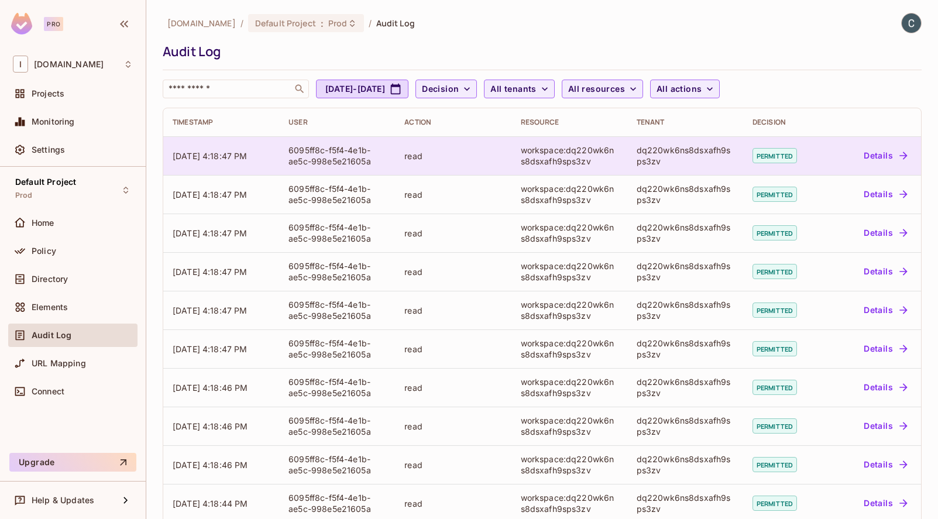
click at [478, 166] on td "read" at bounding box center [453, 155] width 116 height 39
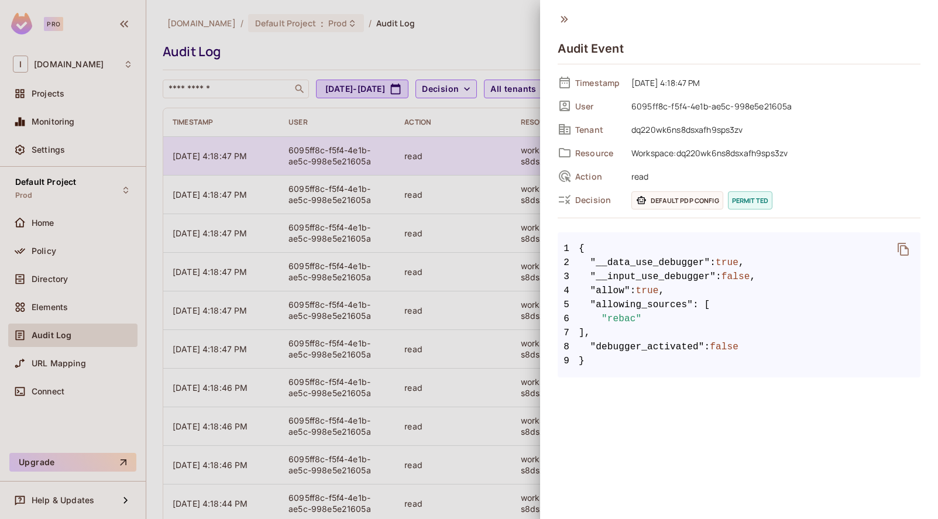
click at [478, 166] on div at bounding box center [469, 259] width 938 height 519
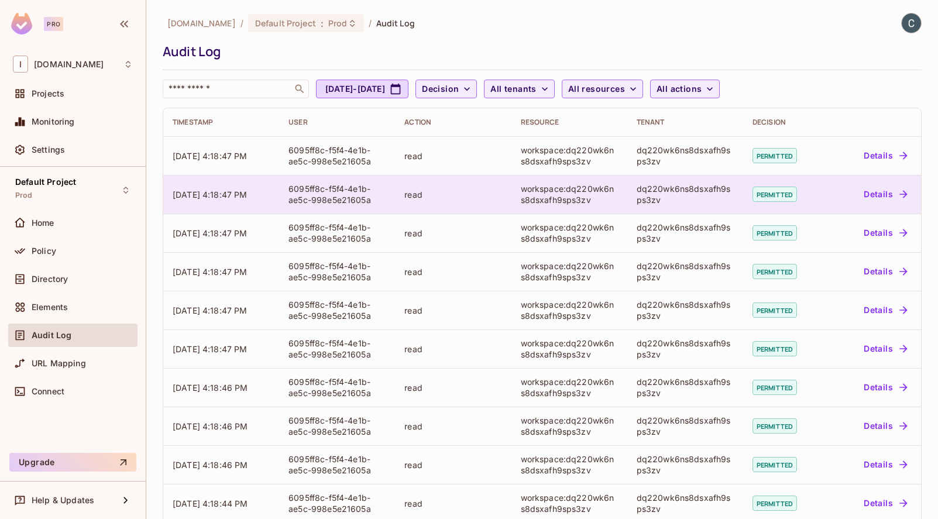
click at [478, 181] on td "read" at bounding box center [453, 194] width 116 height 39
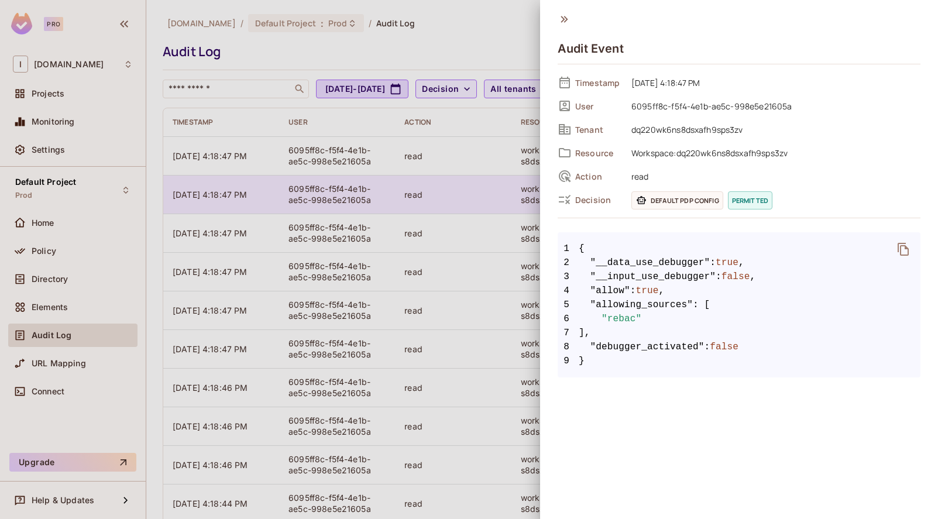
click at [478, 181] on div at bounding box center [469, 259] width 938 height 519
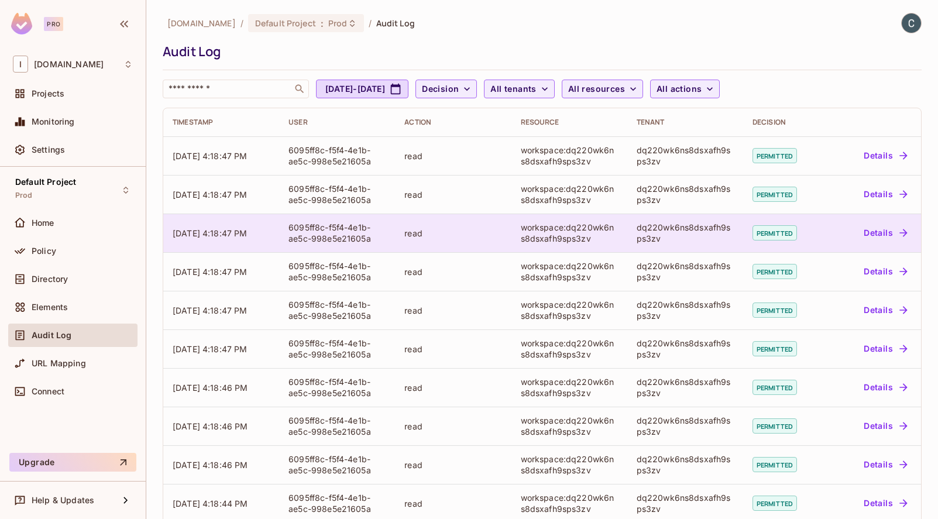
click at [471, 215] on td "read" at bounding box center [453, 233] width 116 height 39
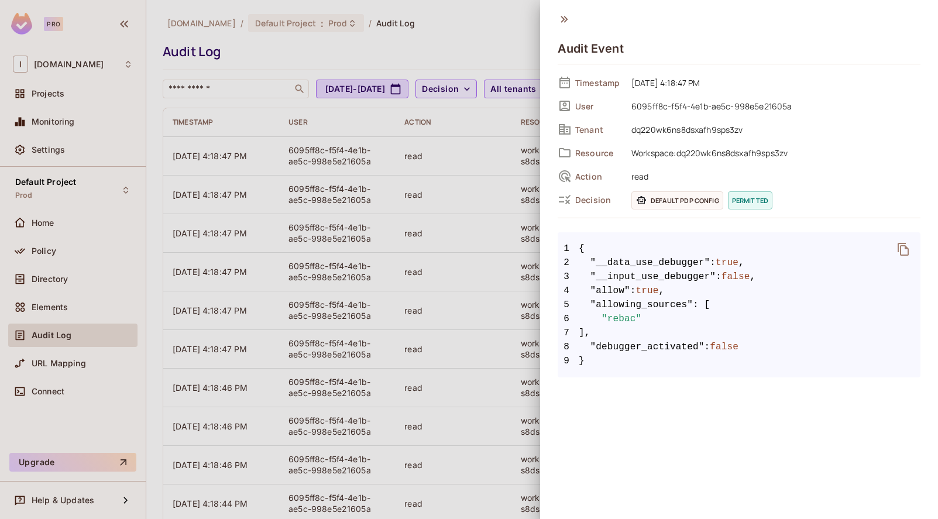
click at [572, 16] on div "Audit Event" at bounding box center [739, 43] width 363 height 61
click at [567, 19] on icon at bounding box center [564, 19] width 7 height 6
